Goal: Information Seeking & Learning: Check status

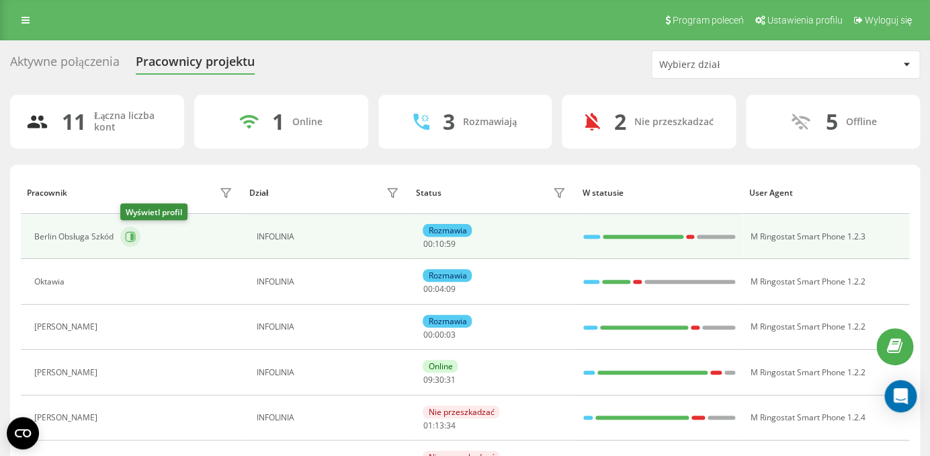
click at [130, 238] on icon at bounding box center [130, 236] width 11 height 11
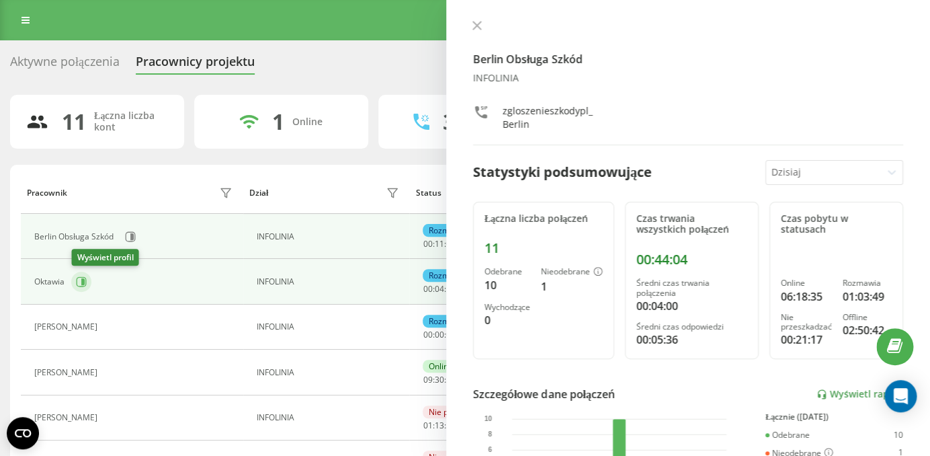
click at [83, 285] on icon at bounding box center [82, 281] width 3 height 7
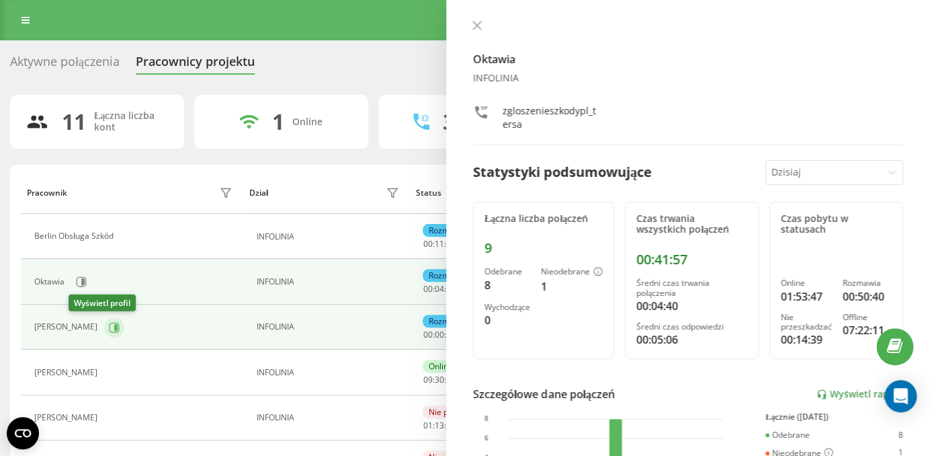
click at [109, 327] on icon at bounding box center [114, 327] width 11 height 11
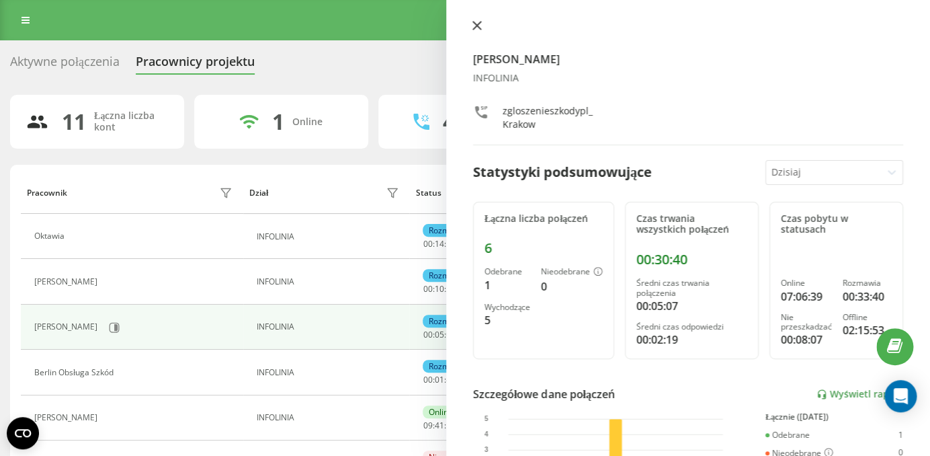
click at [477, 22] on icon at bounding box center [477, 25] width 9 height 9
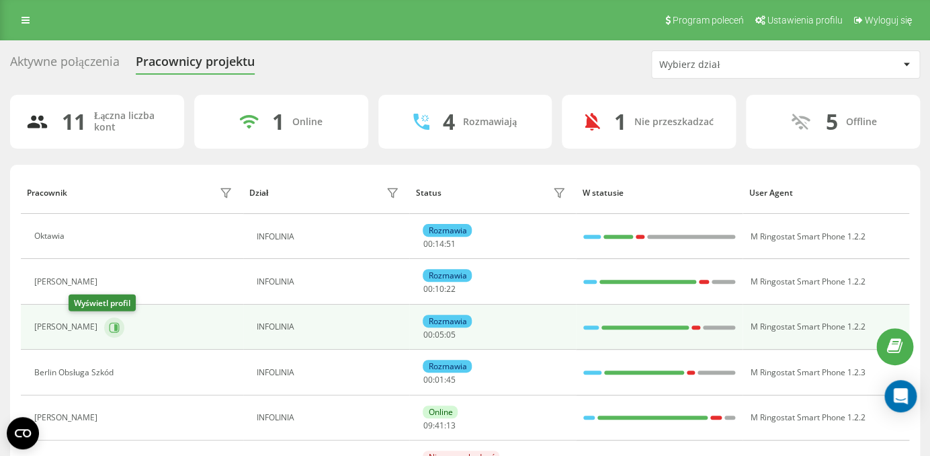
click at [109, 327] on icon at bounding box center [114, 327] width 11 height 11
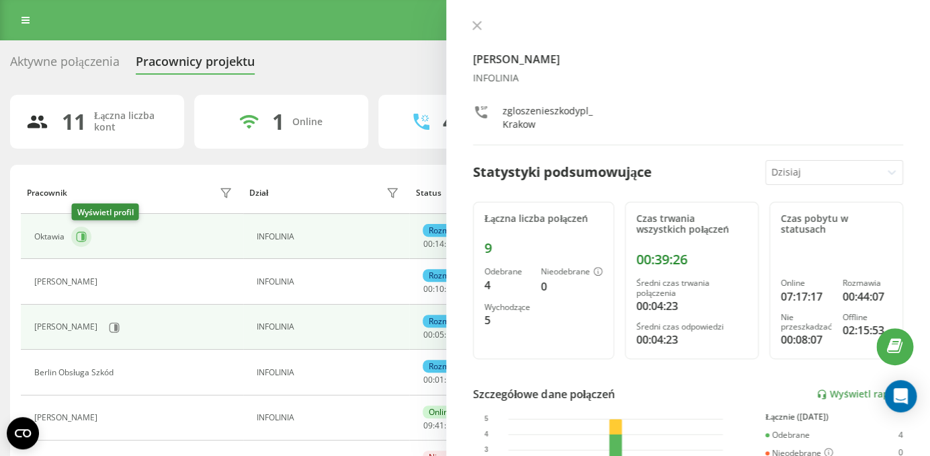
click at [84, 233] on icon at bounding box center [82, 236] width 3 height 7
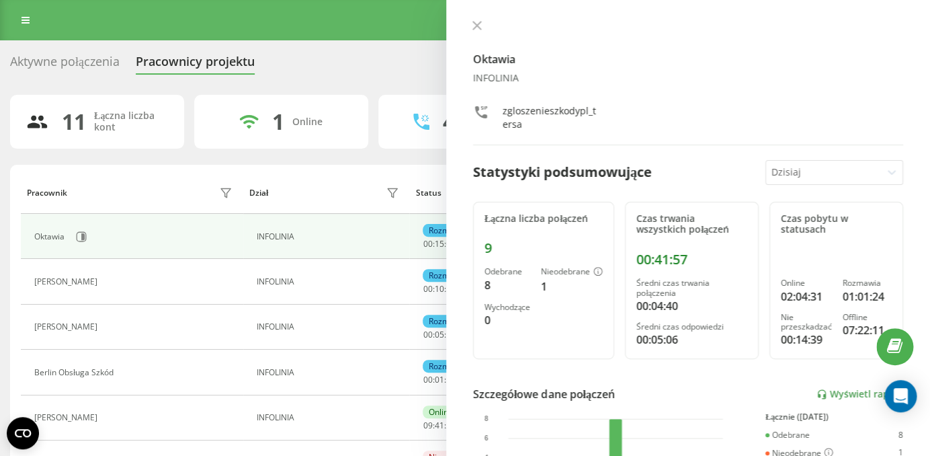
click at [89, 67] on div "Aktywne połączenia" at bounding box center [65, 64] width 110 height 21
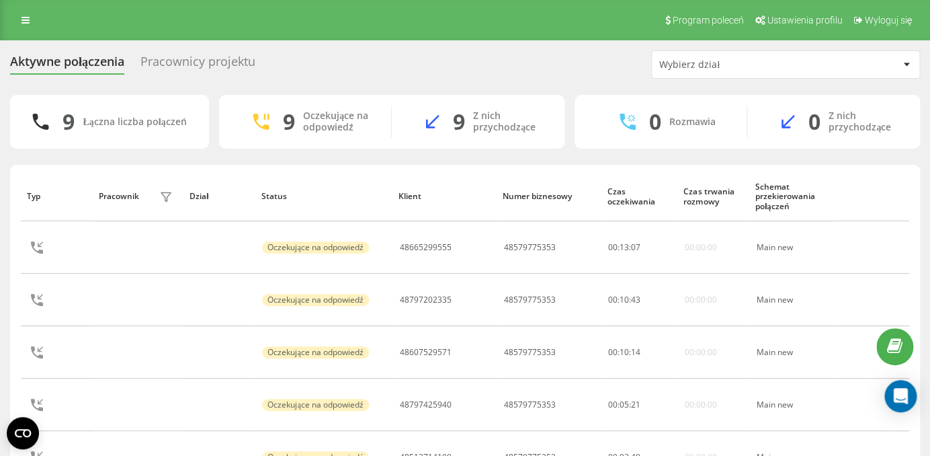
click at [219, 62] on div "Pracownicy projektu" at bounding box center [197, 64] width 115 height 21
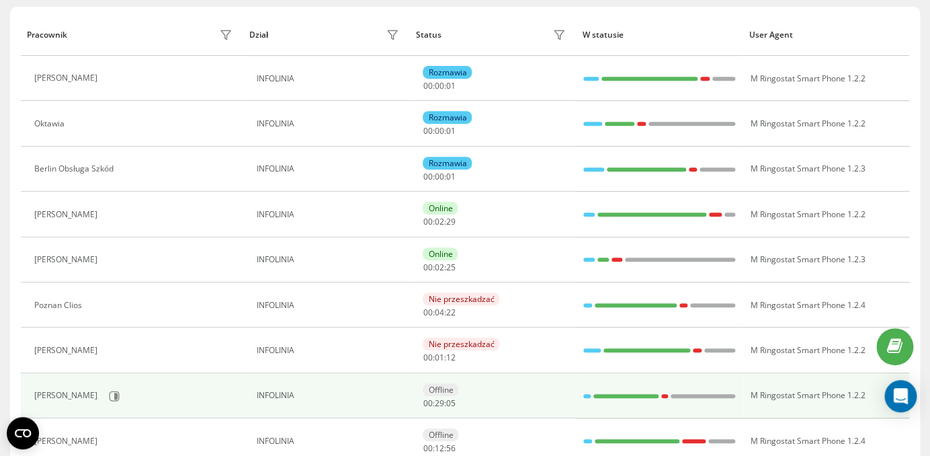
scroll to position [168, 0]
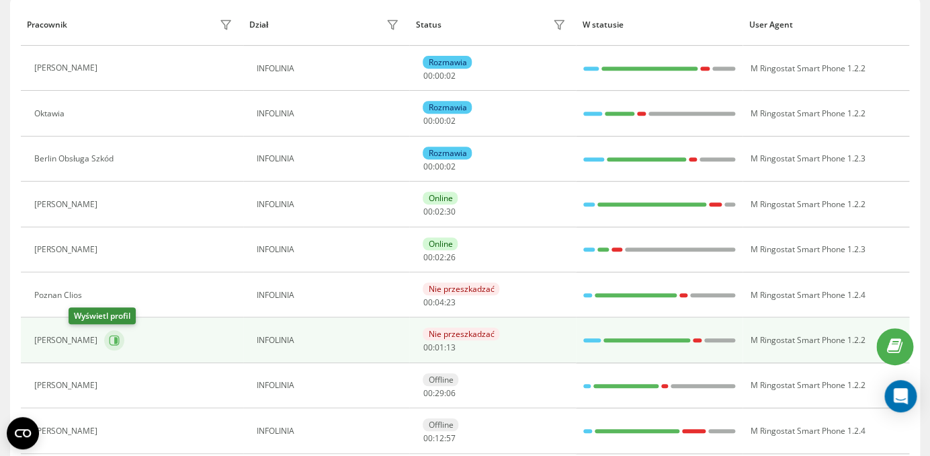
click at [109, 340] on icon at bounding box center [114, 340] width 11 height 11
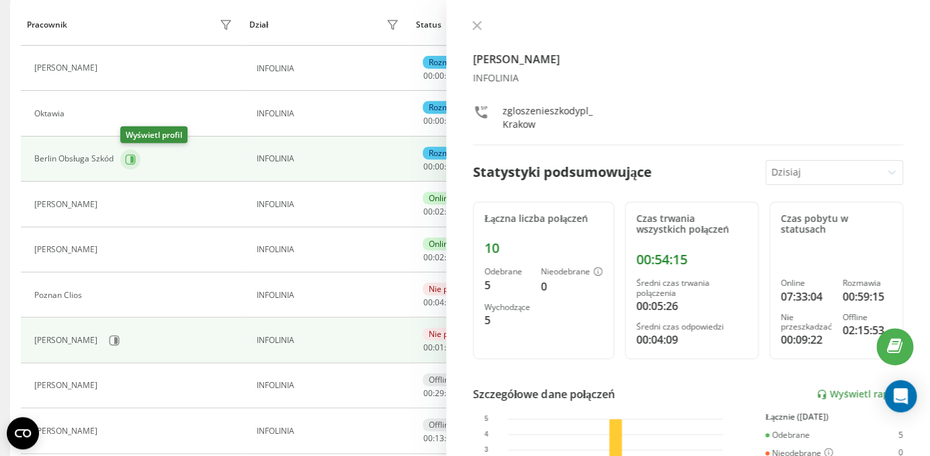
click at [129, 157] on icon at bounding box center [130, 159] width 11 height 11
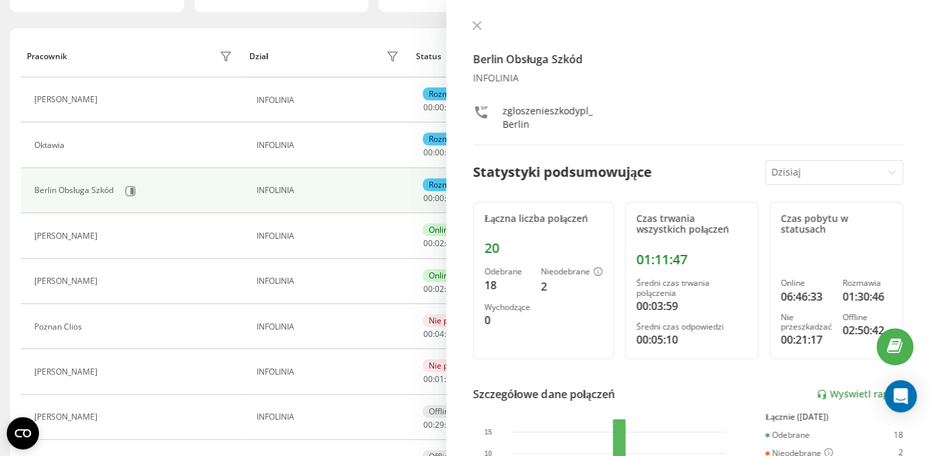
scroll to position [81, 0]
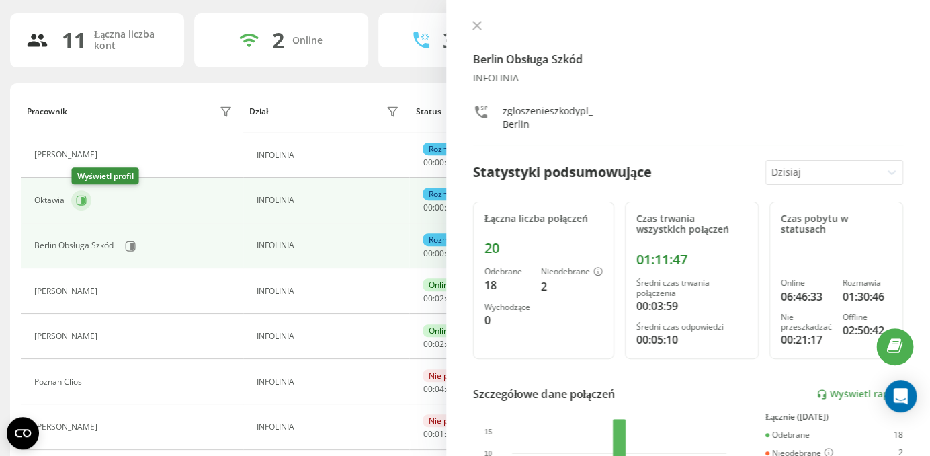
click at [81, 204] on icon at bounding box center [81, 200] width 11 height 11
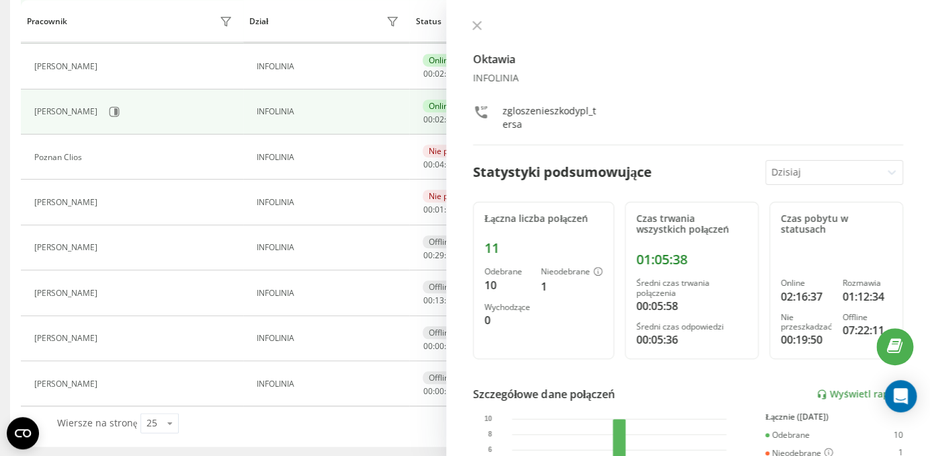
scroll to position [307, 0]
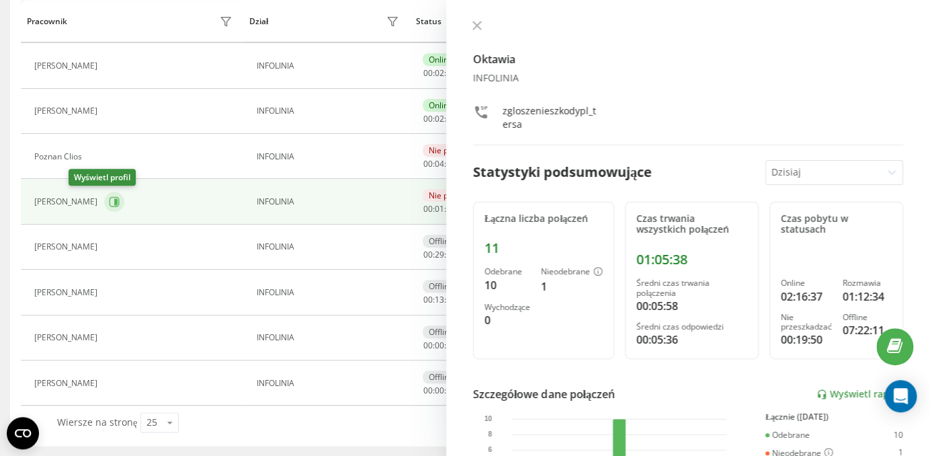
click at [110, 205] on icon at bounding box center [115, 202] width 10 height 10
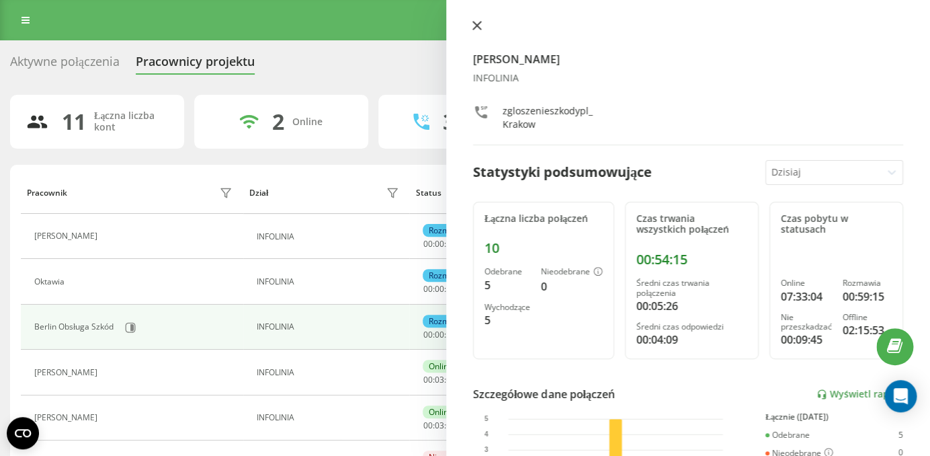
click at [475, 33] on button at bounding box center [476, 26] width 17 height 13
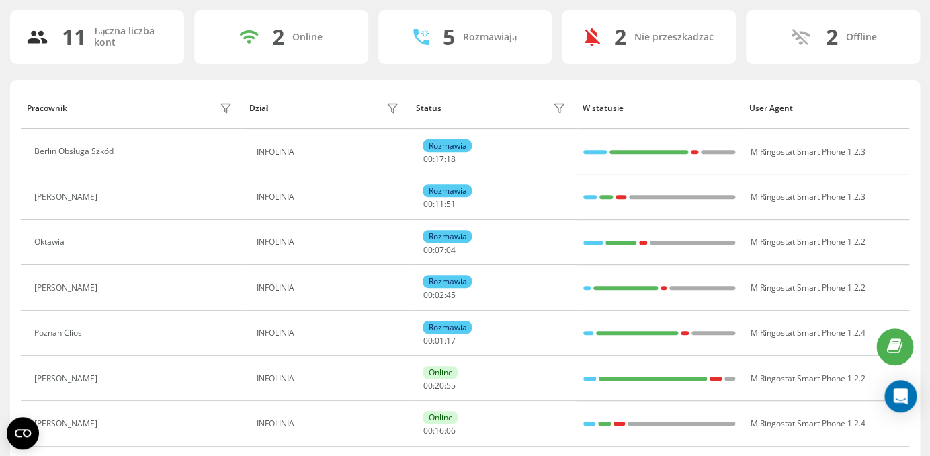
scroll to position [79, 0]
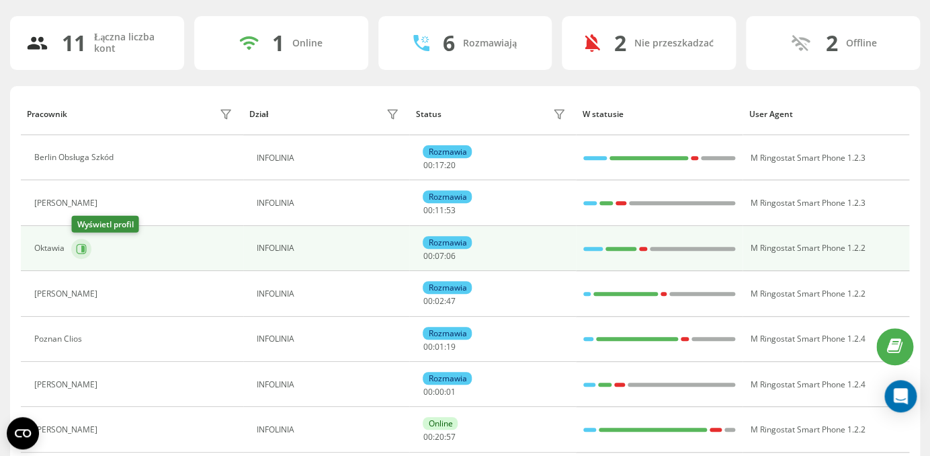
click at [81, 245] on icon at bounding box center [81, 248] width 11 height 11
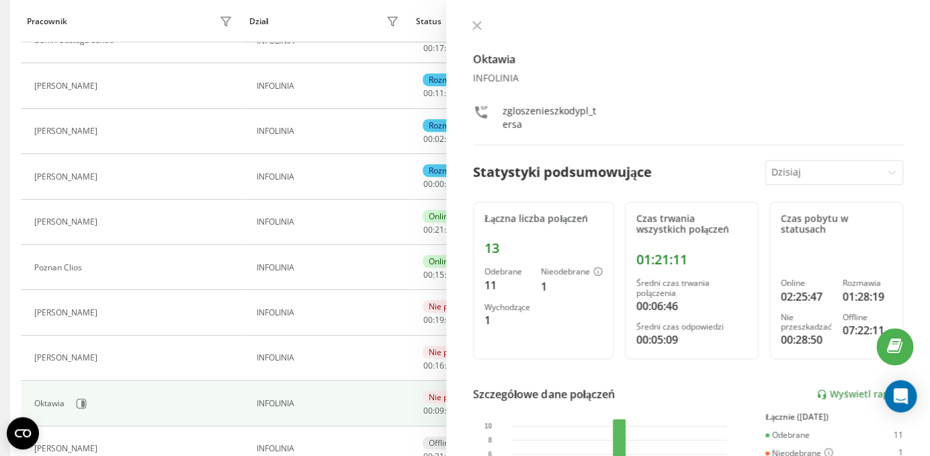
scroll to position [199, 0]
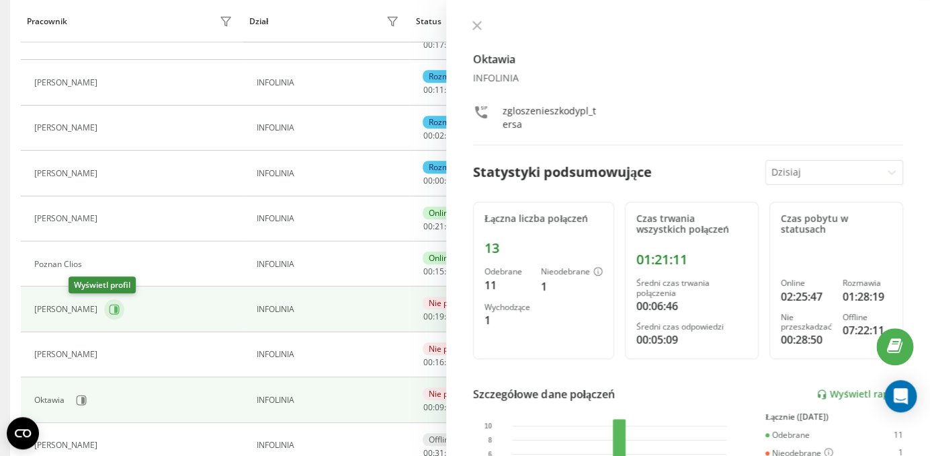
click at [104, 316] on button at bounding box center [114, 309] width 20 height 20
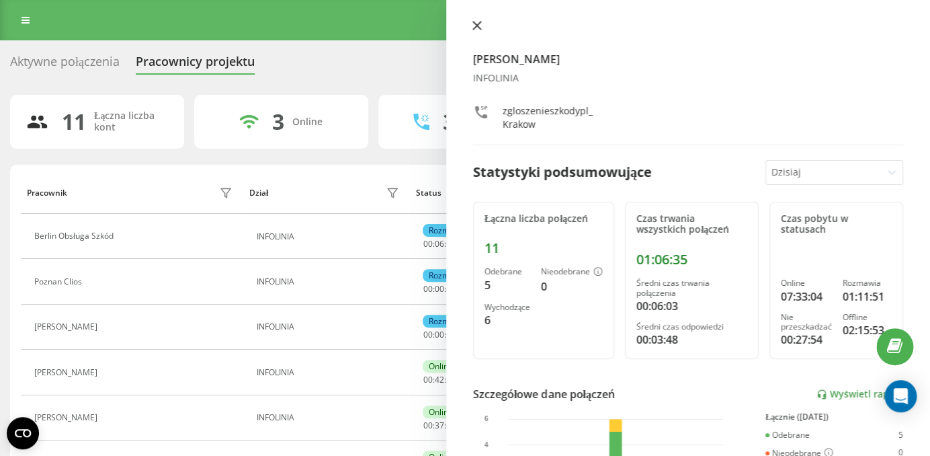
click at [477, 22] on icon at bounding box center [477, 25] width 9 height 9
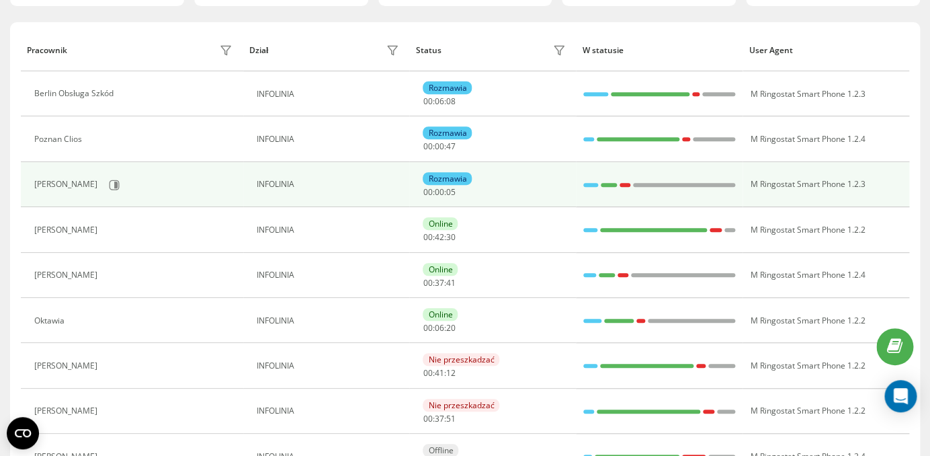
scroll to position [144, 0]
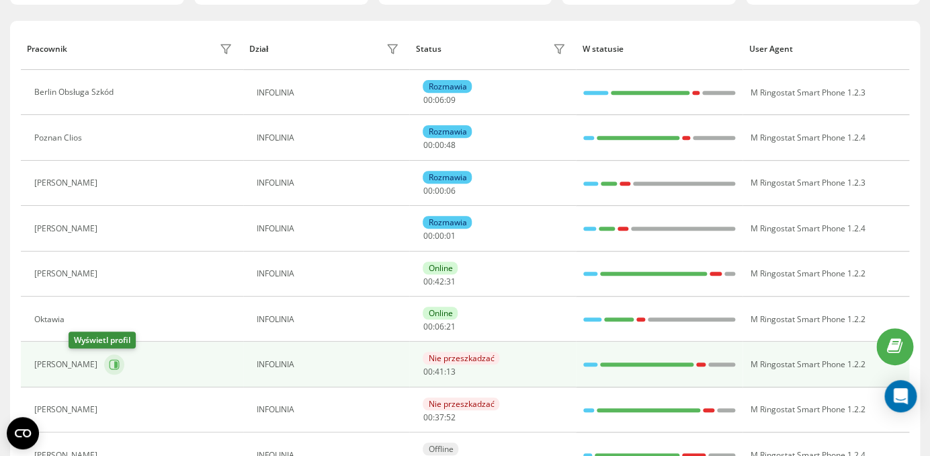
click at [109, 368] on icon at bounding box center [114, 364] width 11 height 11
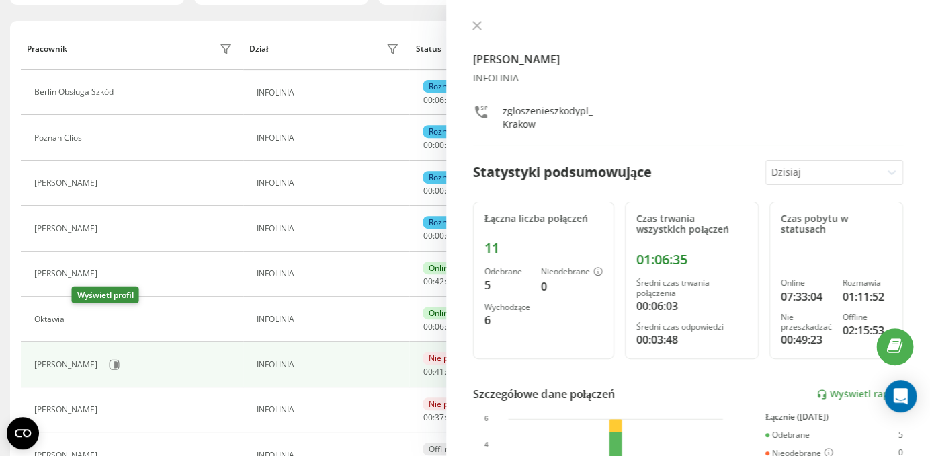
click at [83, 320] on icon at bounding box center [80, 319] width 3 height 7
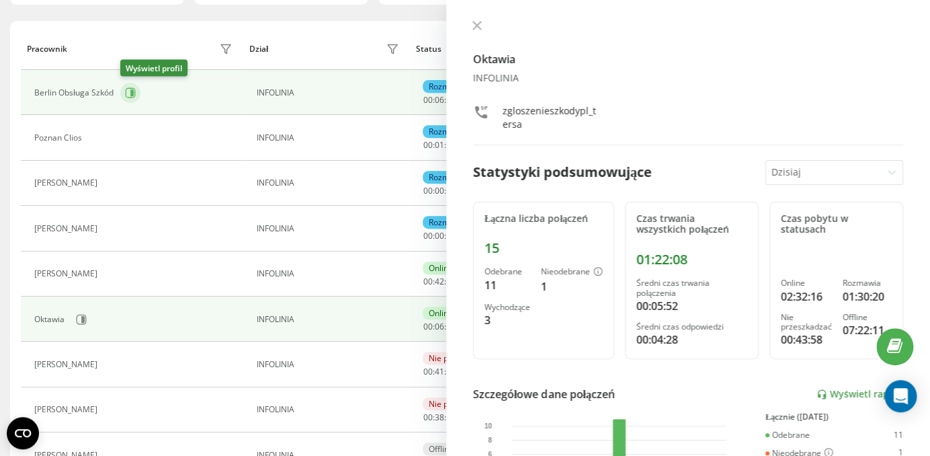
click at [126, 91] on icon at bounding box center [130, 92] width 11 height 11
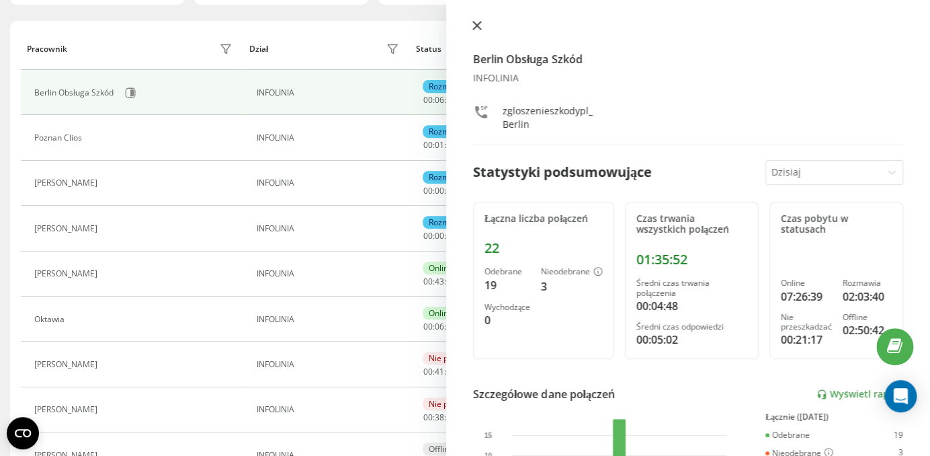
click at [473, 24] on icon at bounding box center [477, 25] width 9 height 9
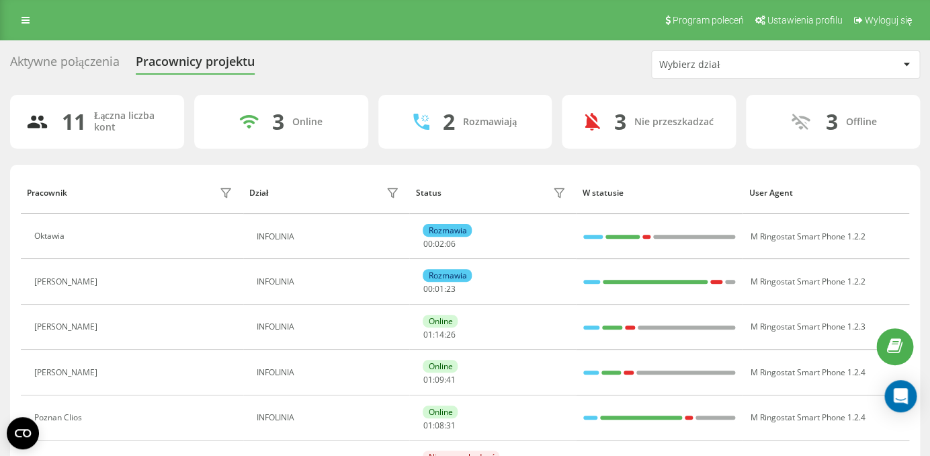
click at [74, 75] on div "Aktywne połączenia Pracownicy projektu Wybierz dział" at bounding box center [465, 64] width 910 height 28
click at [74, 75] on div "Aktywne połączenia" at bounding box center [65, 64] width 110 height 21
